Goal: Entertainment & Leisure: Consume media (video, audio)

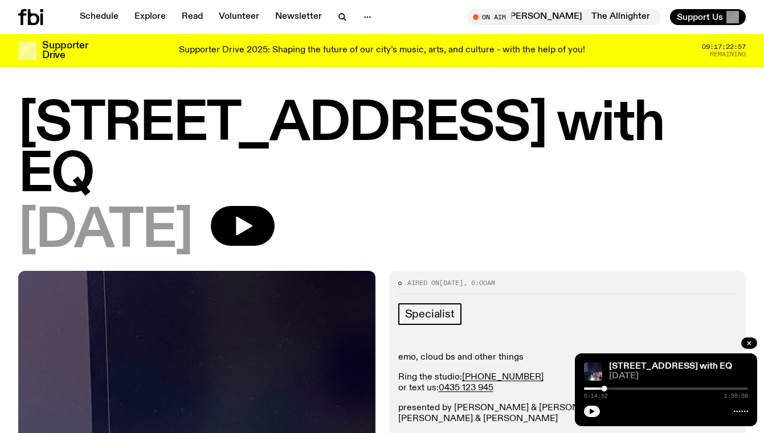
scroll to position [438, 0]
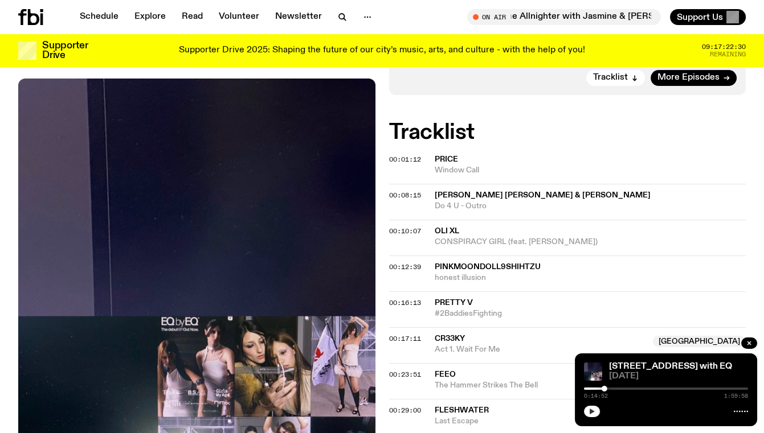
click at [593, 413] on icon "button" at bounding box center [591, 411] width 7 height 7
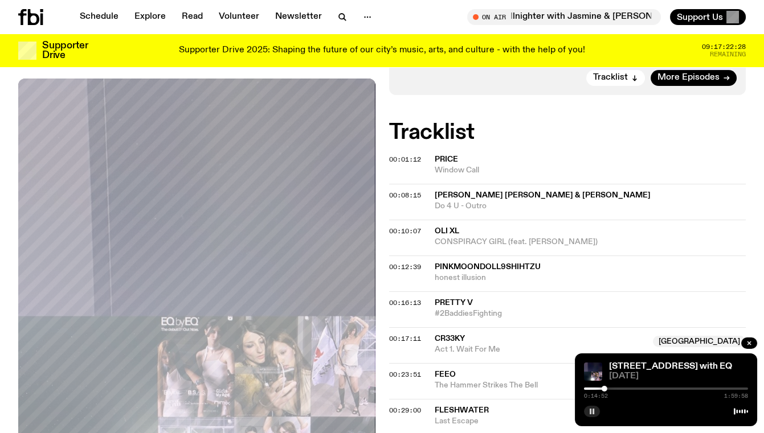
click at [593, 413] on rect "button" at bounding box center [593, 412] width 2 height 6
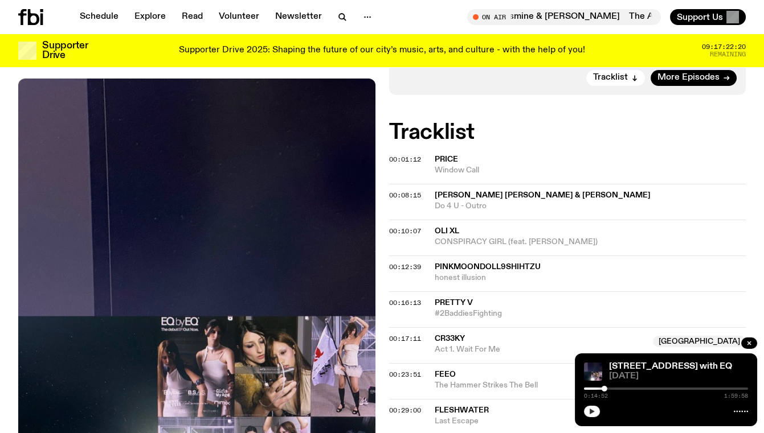
click at [588, 406] on button "button" at bounding box center [592, 411] width 16 height 11
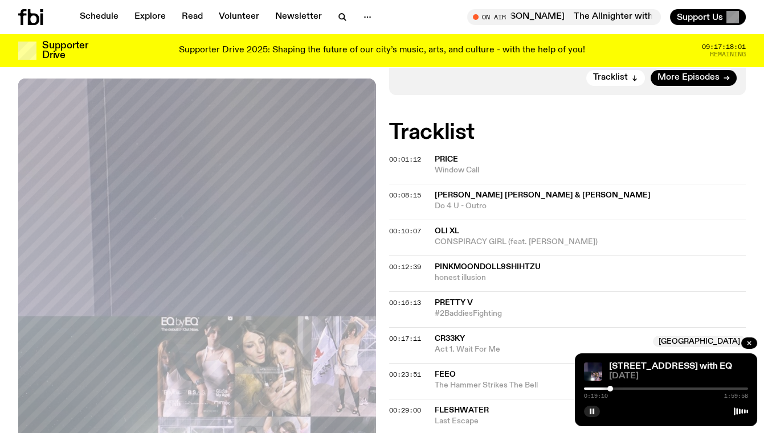
click at [616, 391] on div "0:19:10 1:59:58" at bounding box center [666, 393] width 164 height 14
click at [613, 391] on div at bounding box center [614, 389] width 6 height 6
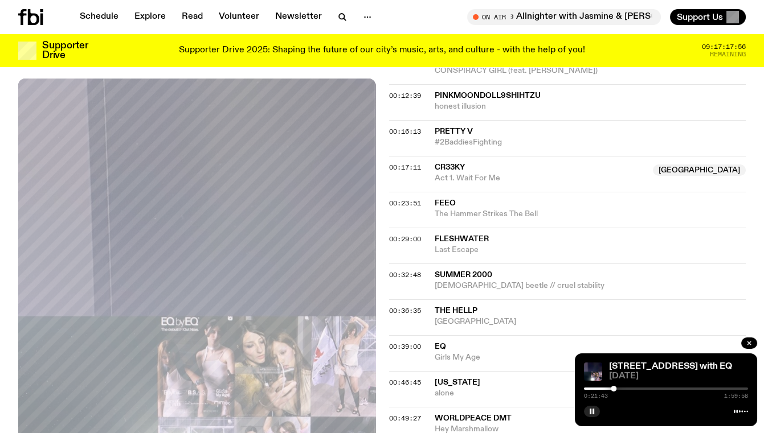
scroll to position [609, 0]
click at [442, 343] on span "EQ" at bounding box center [440, 347] width 11 height 8
click at [409, 342] on span "00:39:00" at bounding box center [405, 346] width 32 height 9
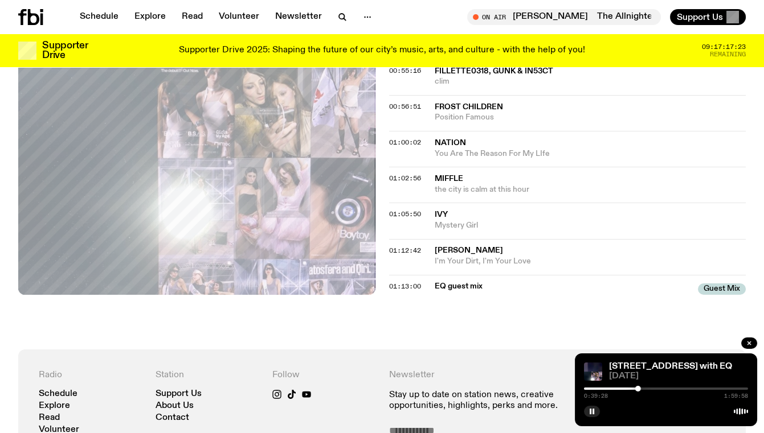
scroll to position [1065, 0]
click at [550, 370] on h4 "Newsletter" at bounding box center [498, 375] width 220 height 11
click at [642, 388] on div at bounding box center [666, 389] width 164 height 2
click at [413, 282] on span "01:13:00" at bounding box center [405, 286] width 32 height 9
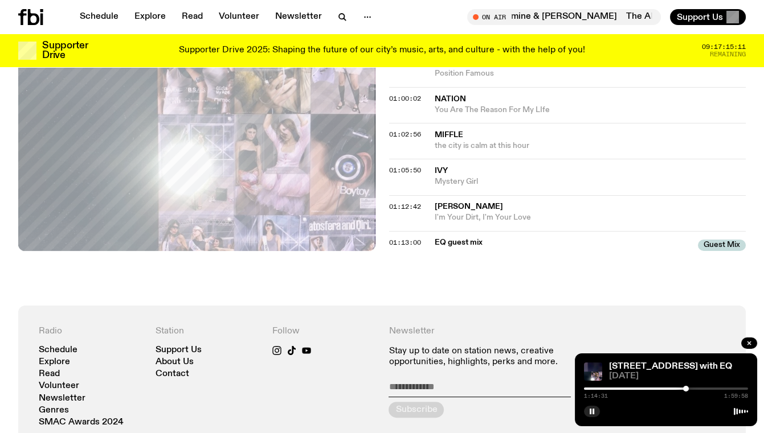
scroll to position [1325, 0]
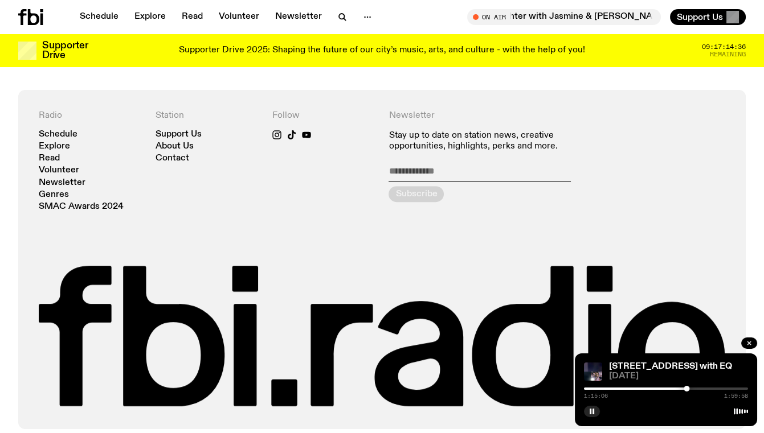
click at [689, 390] on div at bounding box center [687, 389] width 6 height 6
click at [595, 416] on button "button" at bounding box center [592, 411] width 16 height 11
click at [591, 416] on button "button" at bounding box center [592, 411] width 16 height 11
click at [12, 343] on div "Radio Schedule Explore Read Volunteer Newsletter Genres SMAC Awards 2024 Statio…" at bounding box center [382, 259] width 764 height 339
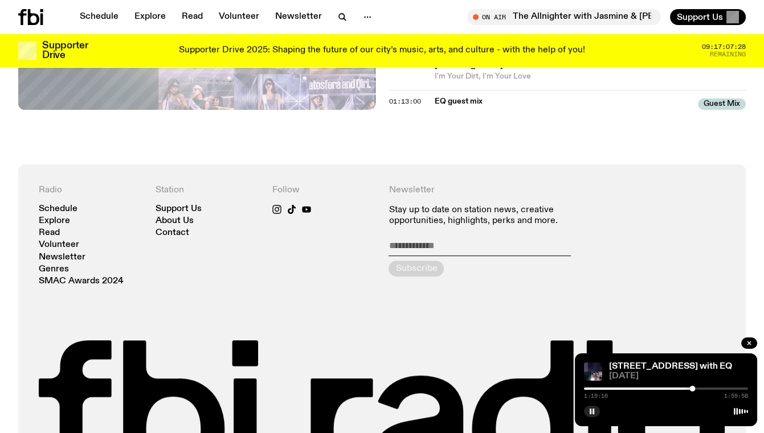
scroll to position [1252, 0]
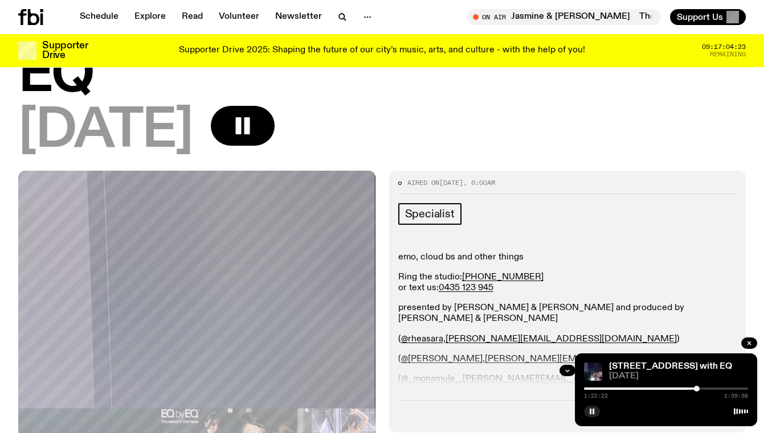
scroll to position [103, 0]
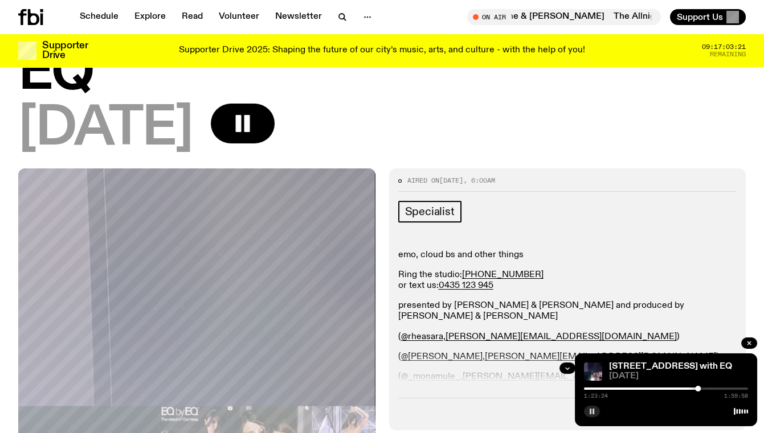
click at [592, 414] on rect "button" at bounding box center [593, 412] width 2 height 6
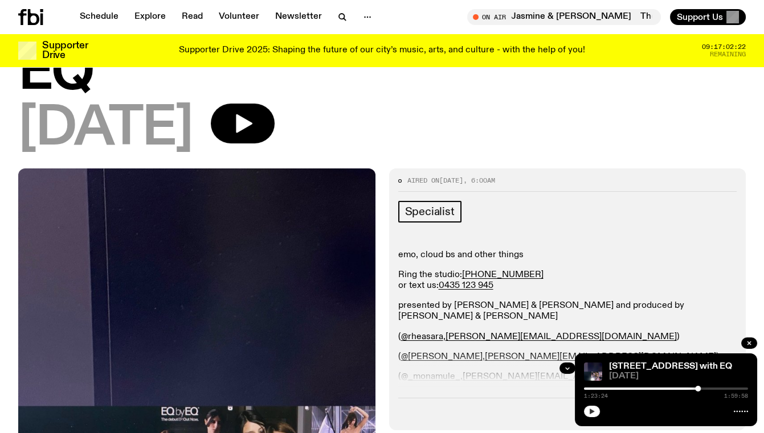
click at [592, 414] on icon "button" at bounding box center [591, 411] width 7 height 7
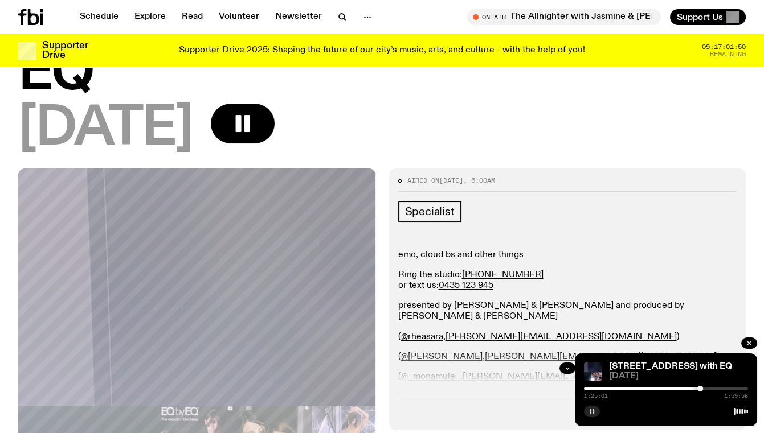
click at [700, 389] on div at bounding box center [700, 389] width 6 height 6
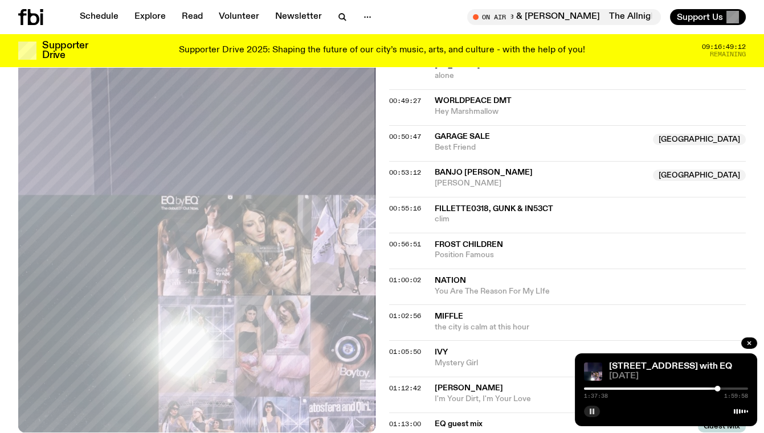
scroll to position [931, 0]
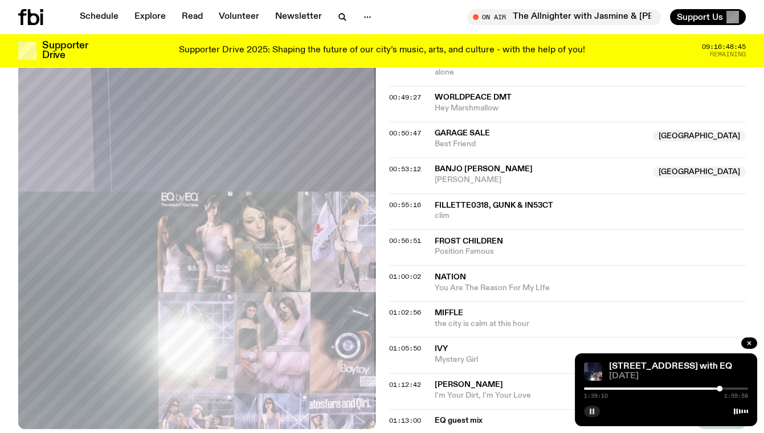
click at [719, 386] on div at bounding box center [720, 389] width 6 height 6
click at [725, 388] on div at bounding box center [666, 389] width 164 height 2
click at [729, 387] on div "1:43:23 1:59:58" at bounding box center [666, 393] width 164 height 14
click at [731, 389] on div at bounding box center [666, 389] width 164 height 2
click at [734, 390] on div at bounding box center [666, 389] width 164 height 2
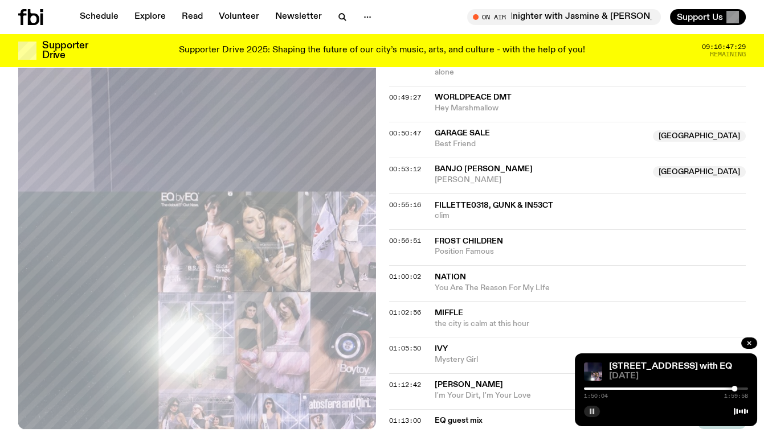
click at [738, 388] on div at bounding box center [666, 389] width 164 height 2
click at [741, 388] on div at bounding box center [666, 389] width 164 height 2
click at [739, 388] on div at bounding box center [739, 389] width 6 height 6
click at [738, 388] on div at bounding box center [738, 389] width 6 height 6
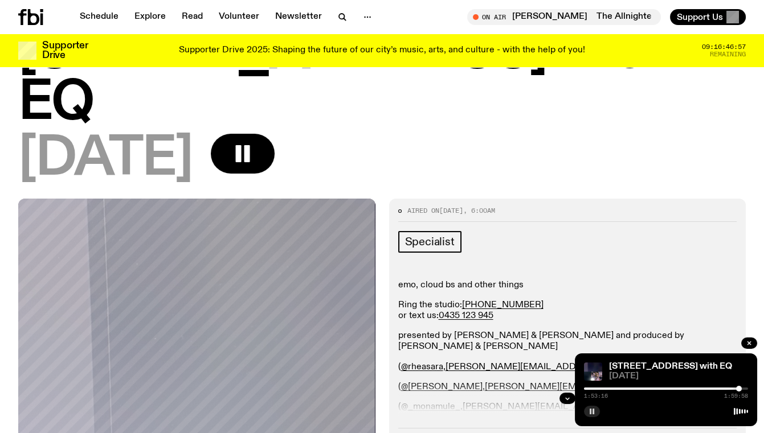
scroll to position [0, 0]
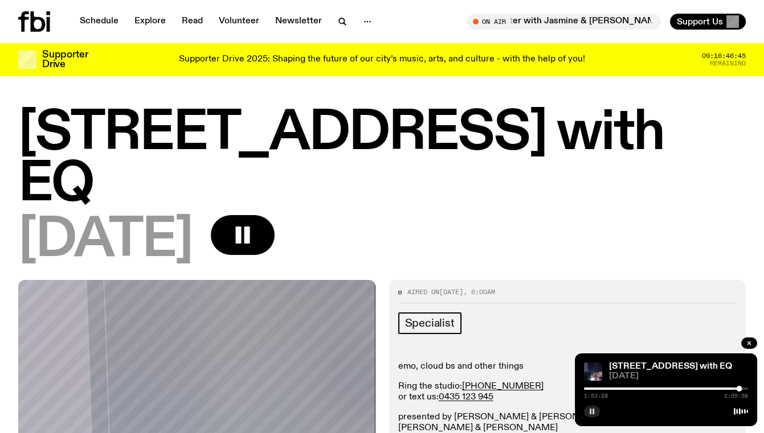
click at [740, 386] on div "1:53:28 1:59:58" at bounding box center [666, 393] width 164 height 14
click at [740, 388] on div at bounding box center [741, 389] width 6 height 6
click at [739, 387] on div at bounding box center [739, 389] width 6 height 6
click at [741, 388] on div at bounding box center [741, 389] width 6 height 6
click at [746, 388] on div at bounding box center [666, 389] width 164 height 2
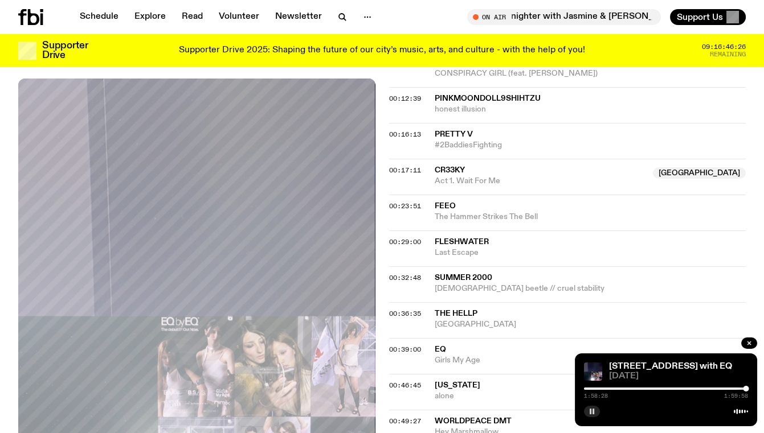
scroll to position [643, 0]
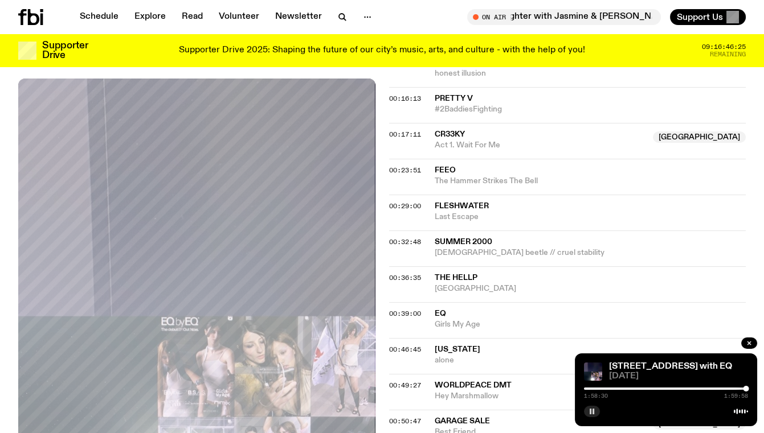
click at [463, 346] on span "[US_STATE]" at bounding box center [458, 350] width 46 height 8
click at [447, 346] on span "[US_STATE]" at bounding box center [458, 350] width 46 height 8
click at [473, 346] on span "[US_STATE]" at bounding box center [458, 350] width 46 height 8
click at [416, 345] on span "00:46:45" at bounding box center [405, 349] width 32 height 9
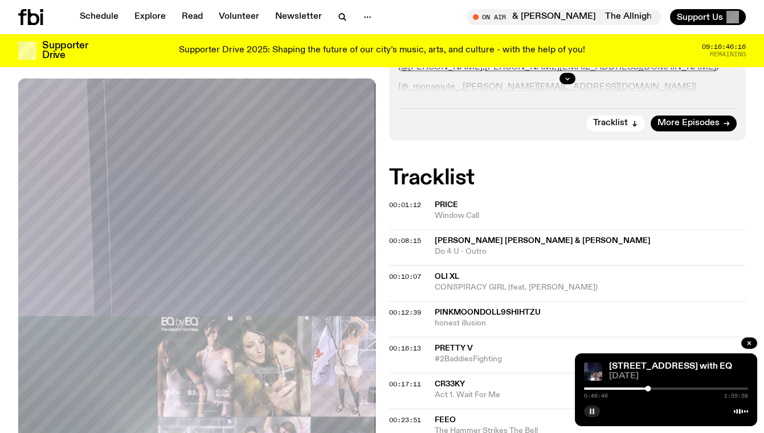
scroll to position [391, 0]
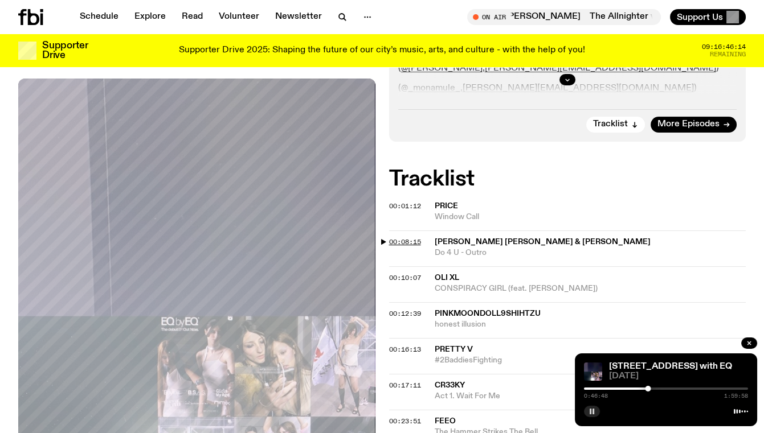
click at [401, 238] on span "00:08:15" at bounding box center [405, 242] width 32 height 9
click at [598, 388] on div at bounding box center [666, 389] width 164 height 2
click at [417, 238] on span "00:08:15" at bounding box center [405, 242] width 32 height 9
click at [596, 389] on div at bounding box center [595, 389] width 6 height 6
click at [407, 273] on span "00:10:07" at bounding box center [405, 277] width 32 height 9
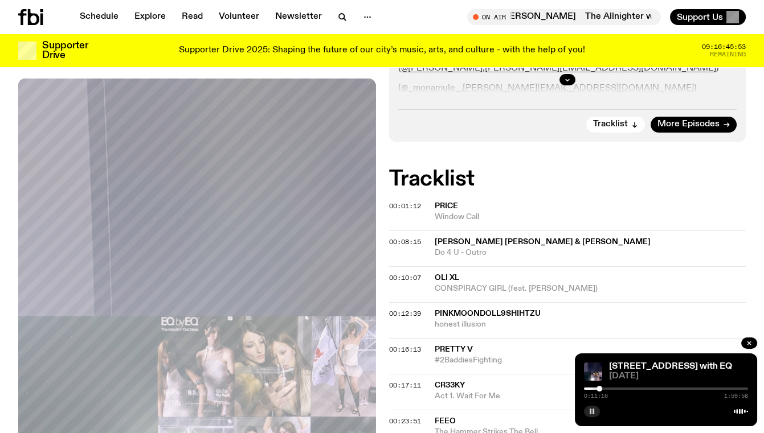
click at [599, 389] on div at bounding box center [599, 389] width 6 height 6
click at [410, 309] on span "00:12:39" at bounding box center [405, 313] width 32 height 9
click at [607, 389] on div at bounding box center [666, 389] width 164 height 2
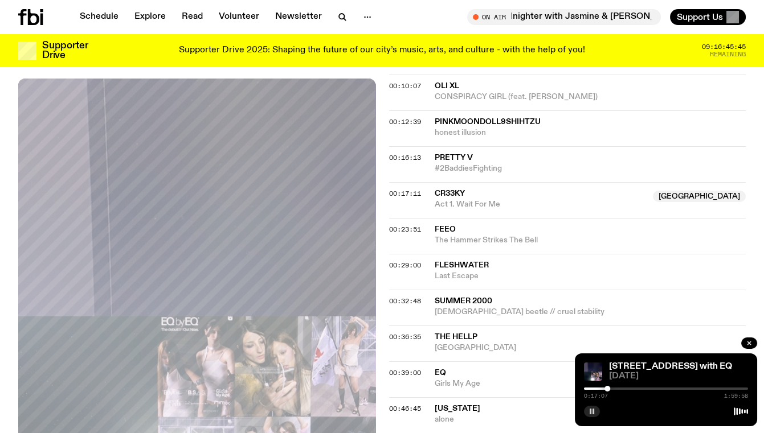
scroll to position [592, 0]
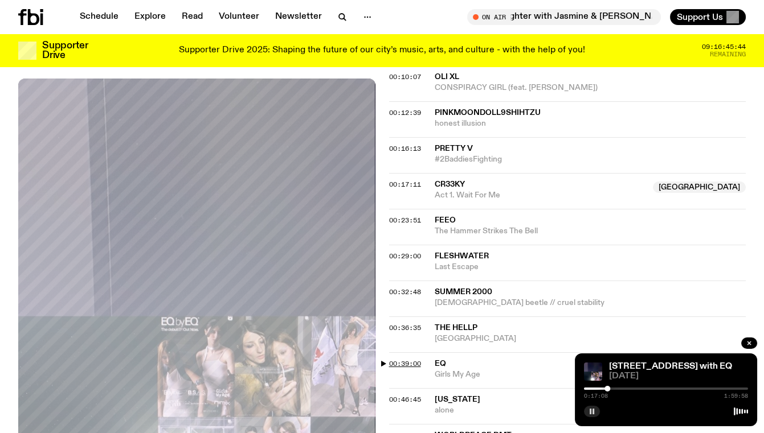
click at [411, 359] on span "00:39:00" at bounding box center [405, 363] width 32 height 9
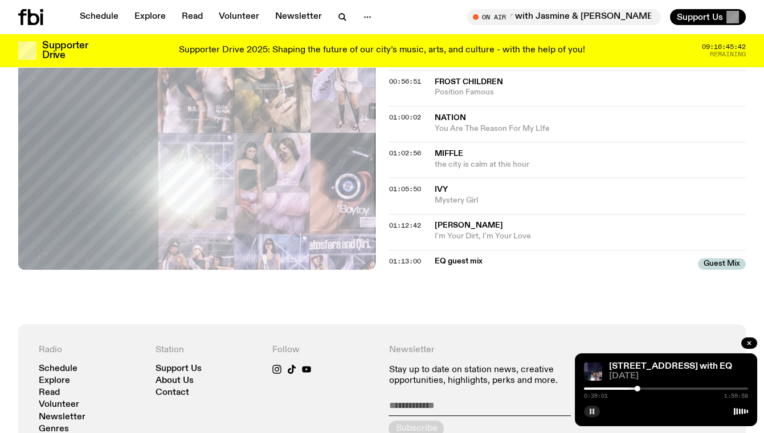
scroll to position [1095, 0]
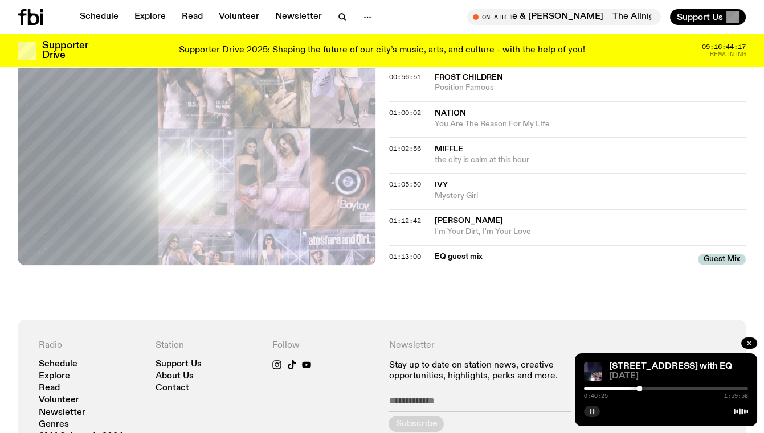
click at [593, 410] on rect "button" at bounding box center [593, 412] width 2 height 6
